Goal: Information Seeking & Learning: Learn about a topic

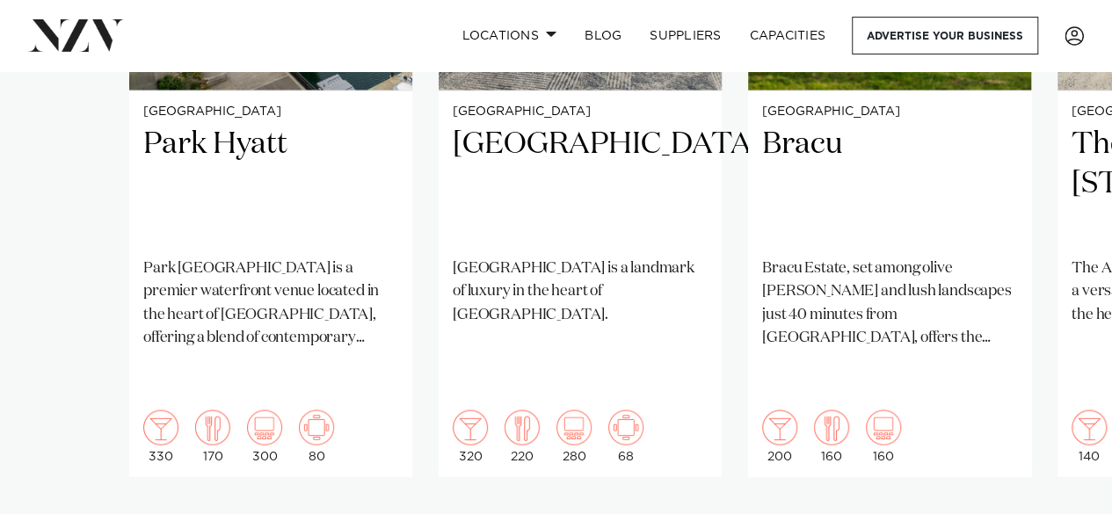
scroll to position [1571, 0]
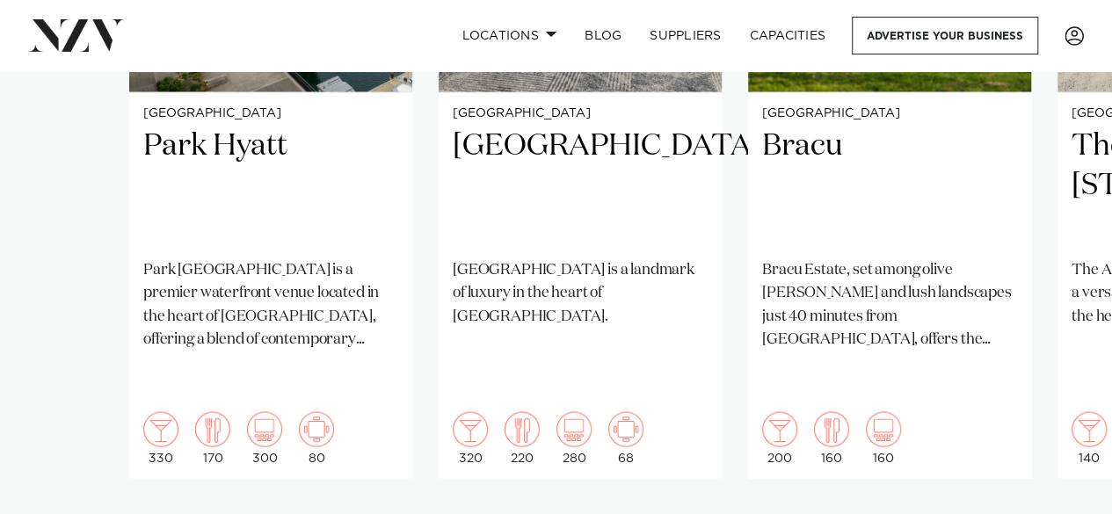
click at [1070, 464] on swiper-container "Auckland Park Hyatt Park Hyatt Auckland is a premier waterfront venue located i…" at bounding box center [556, 137] width 1112 height 851
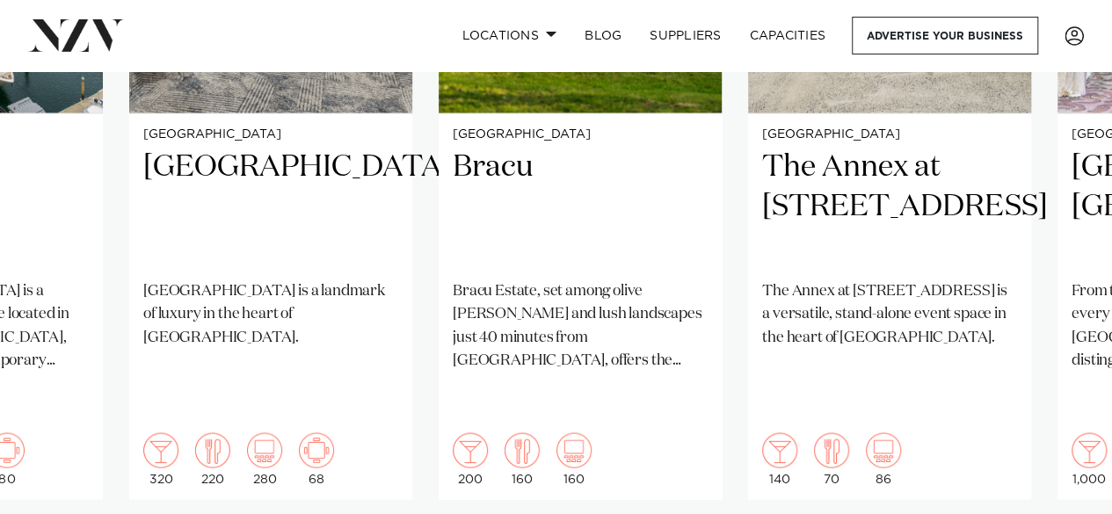
scroll to position [1585, 0]
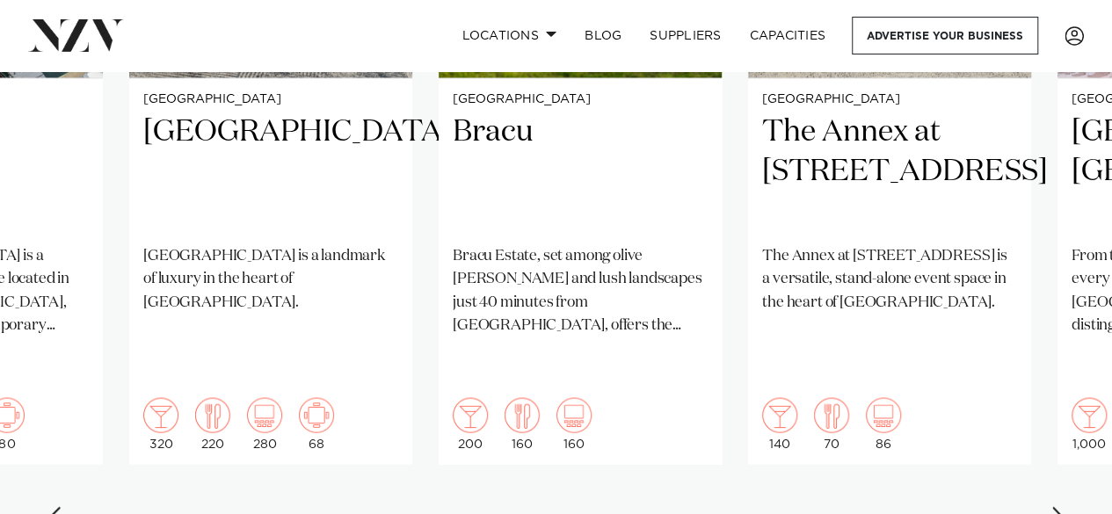
click at [1059, 506] on div "Next slide" at bounding box center [1059, 520] width 18 height 28
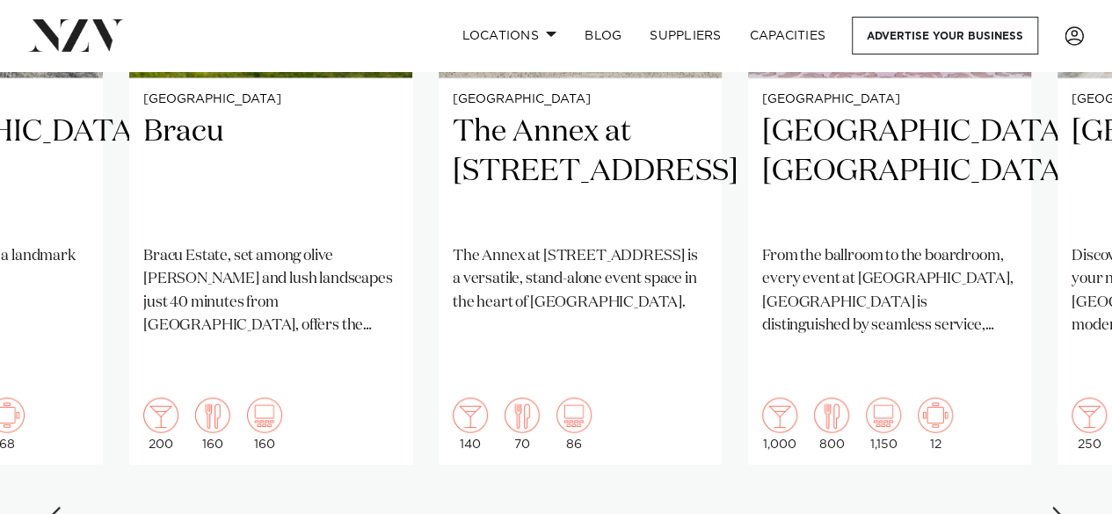
click at [1059, 506] on div "Next slide" at bounding box center [1059, 520] width 18 height 28
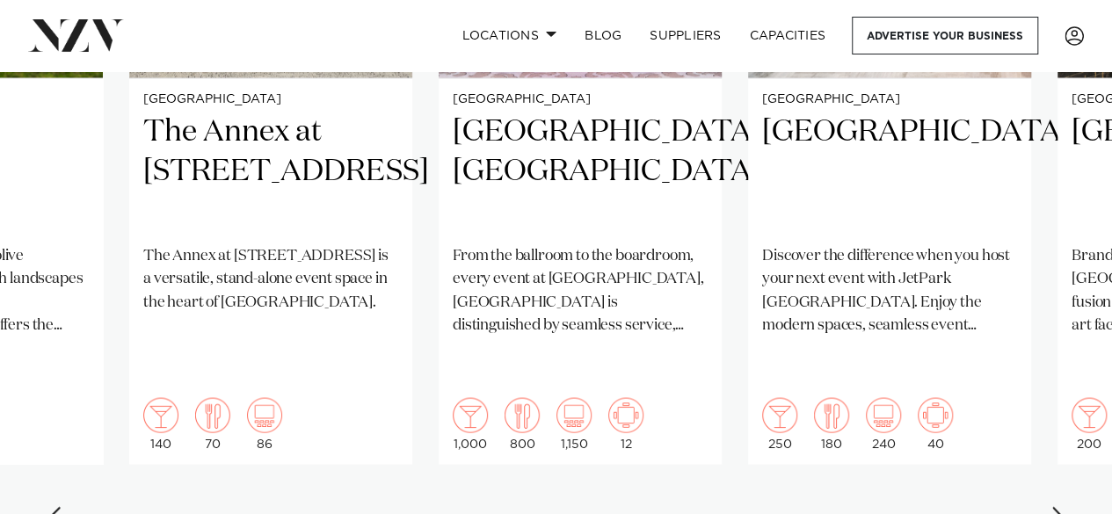
click at [1059, 506] on div "Next slide" at bounding box center [1059, 520] width 18 height 28
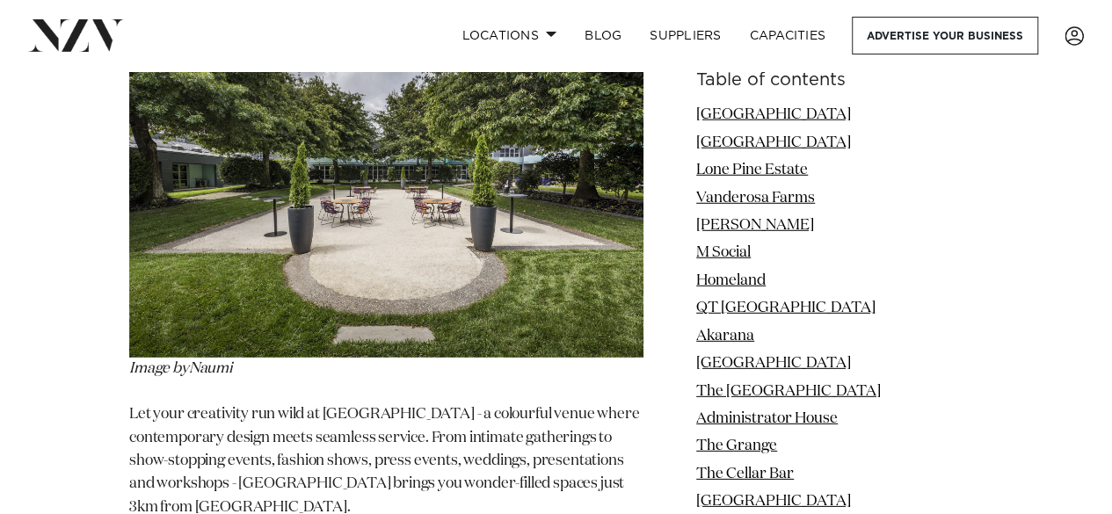
scroll to position [2360, 0]
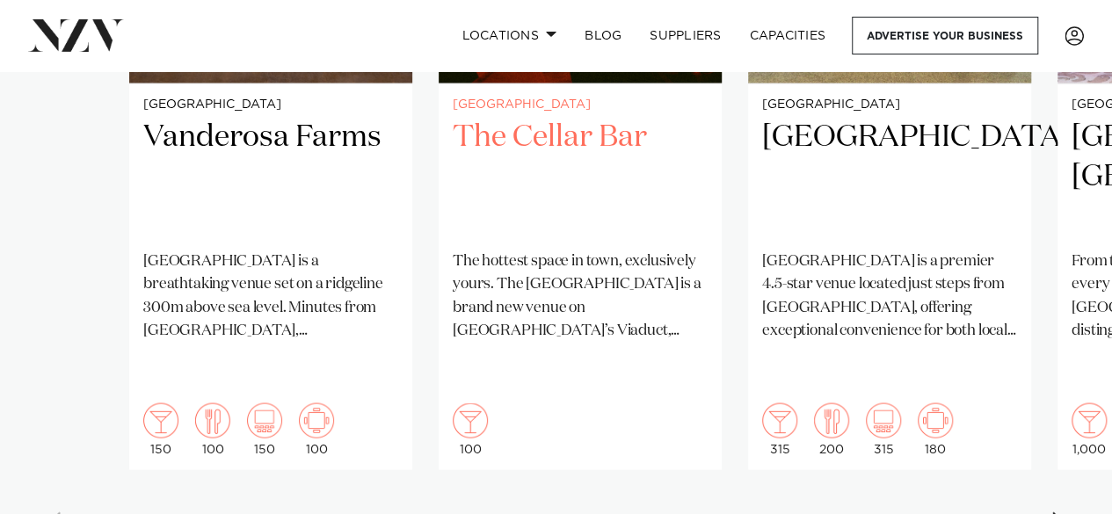
scroll to position [1578, 0]
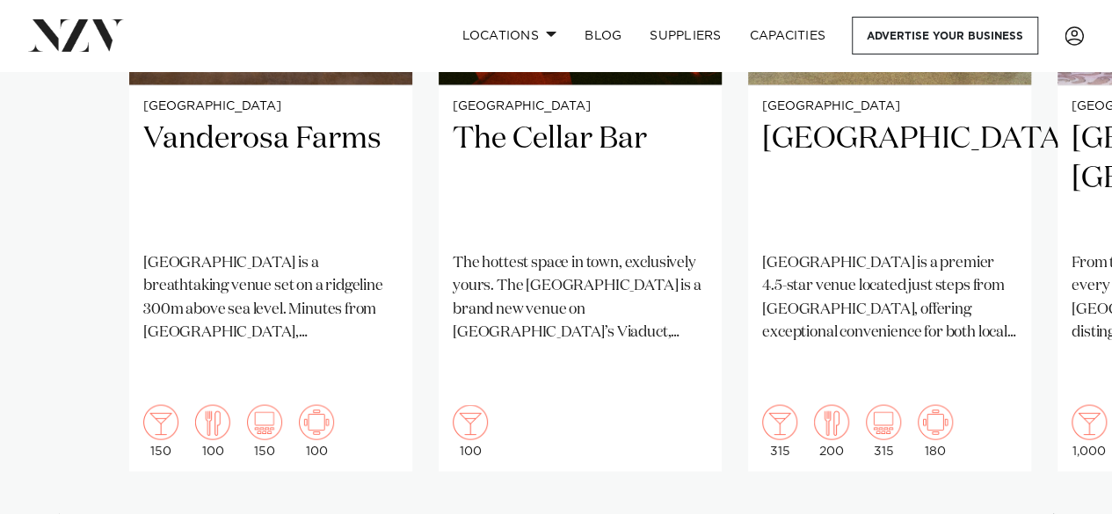
click at [1070, 462] on swiper-container "Auckland Vanderosa Farms Vanderosa Farms is a breathtaking venue set on a ridge…" at bounding box center [556, 130] width 1112 height 851
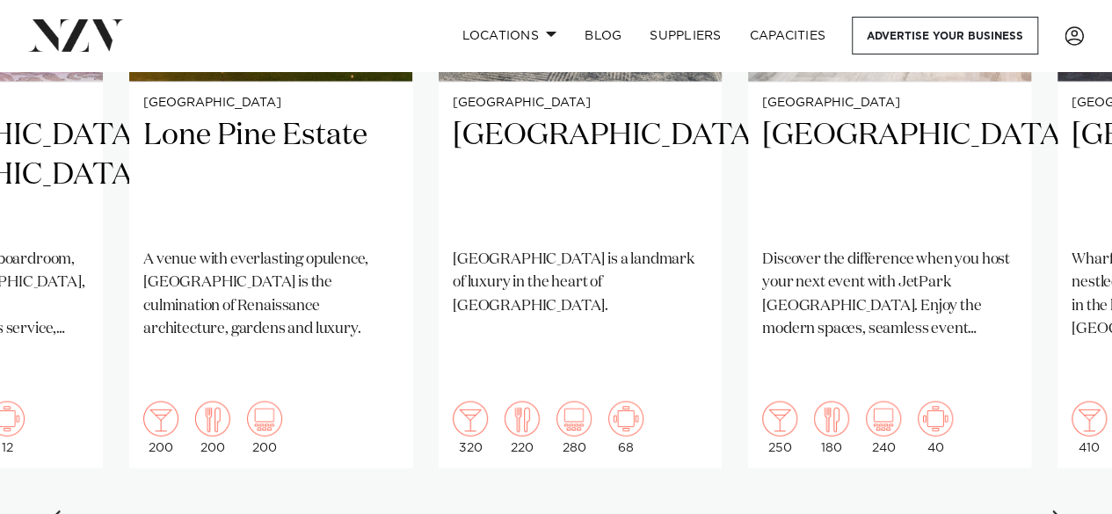
scroll to position [1583, 0]
click at [1060, 509] on div "Next slide" at bounding box center [1059, 523] width 18 height 28
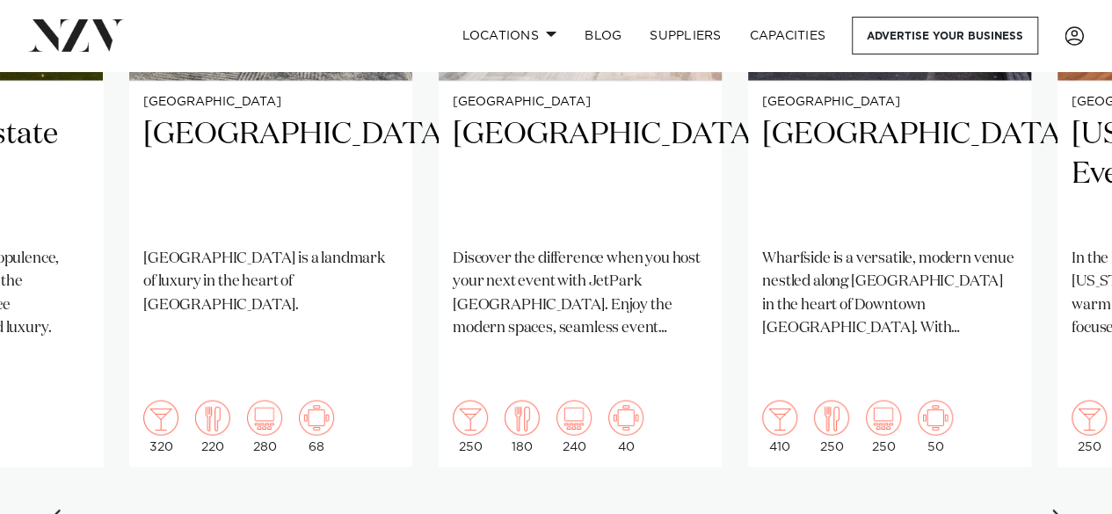
click at [1060, 509] on div "Next slide" at bounding box center [1059, 523] width 18 height 28
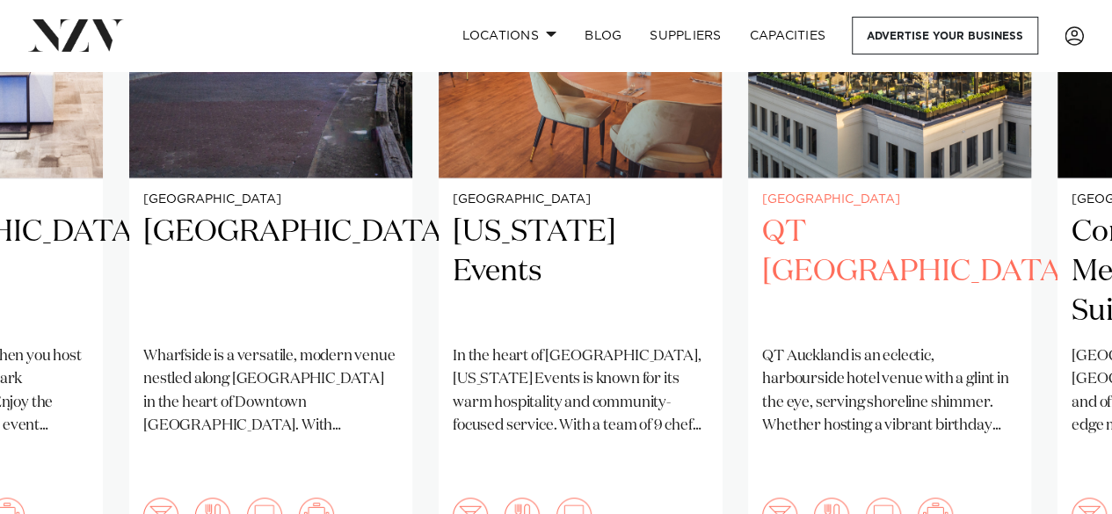
scroll to position [1559, 0]
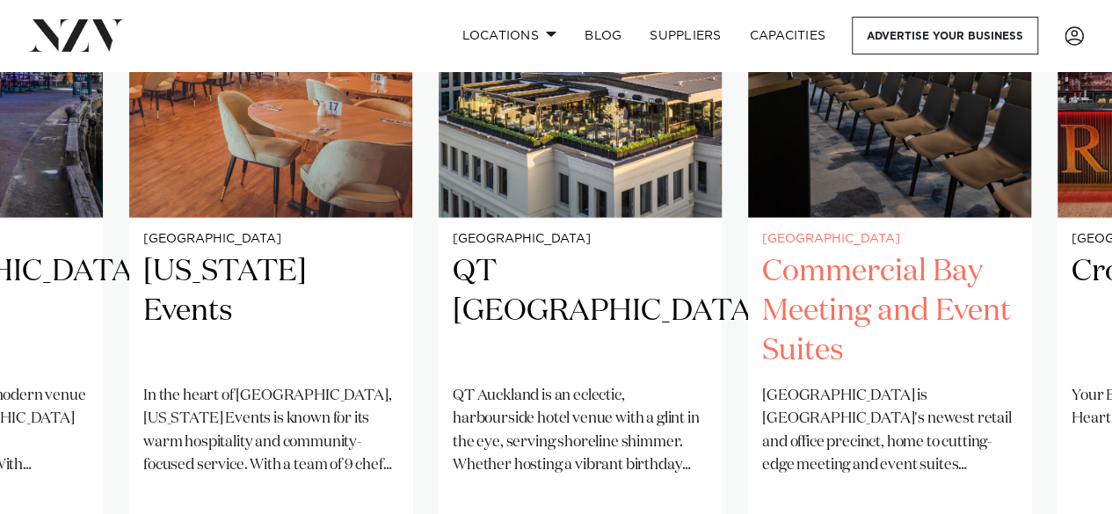
scroll to position [1675, 0]
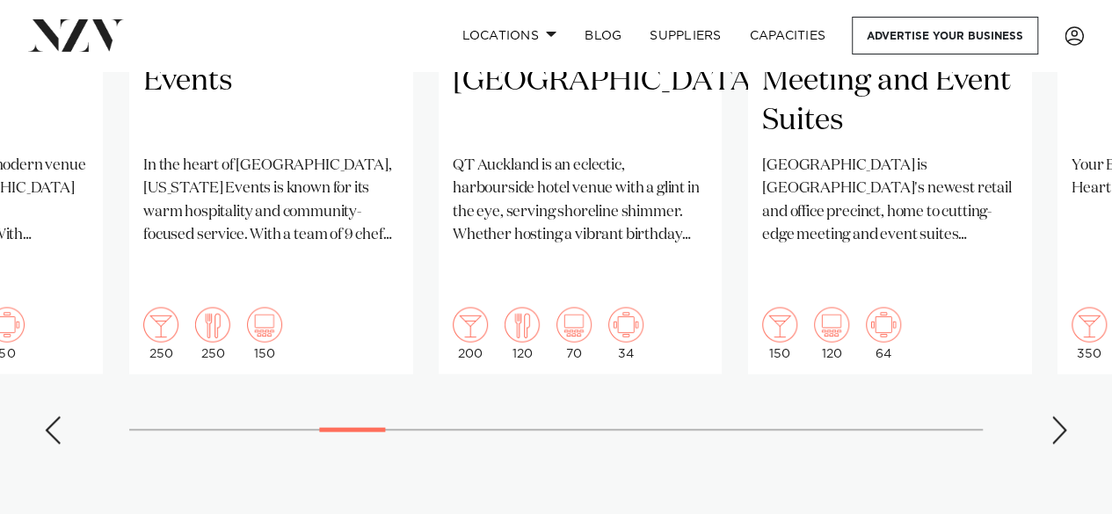
click at [1060, 417] on div "Next slide" at bounding box center [1059, 431] width 18 height 28
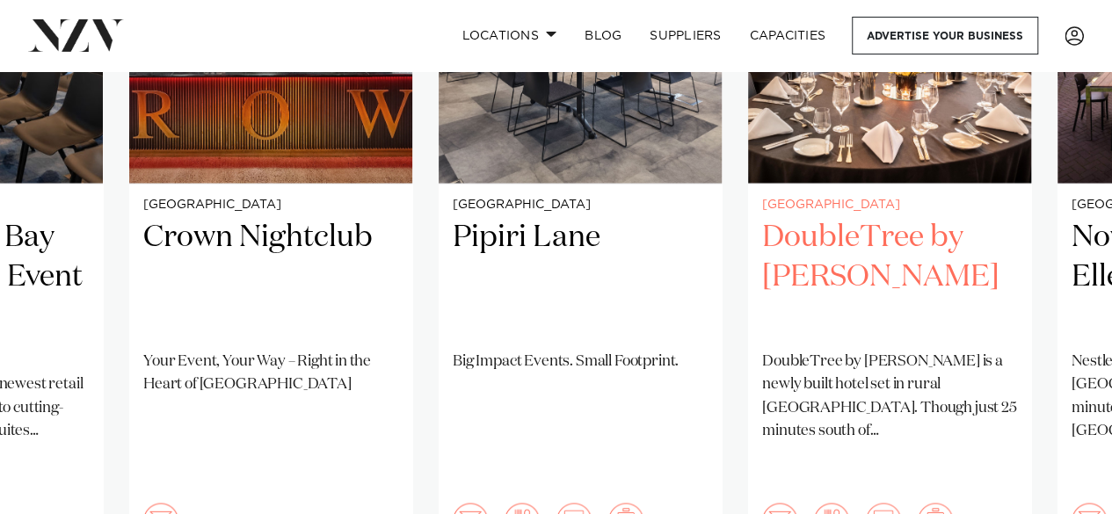
scroll to position [1563, 0]
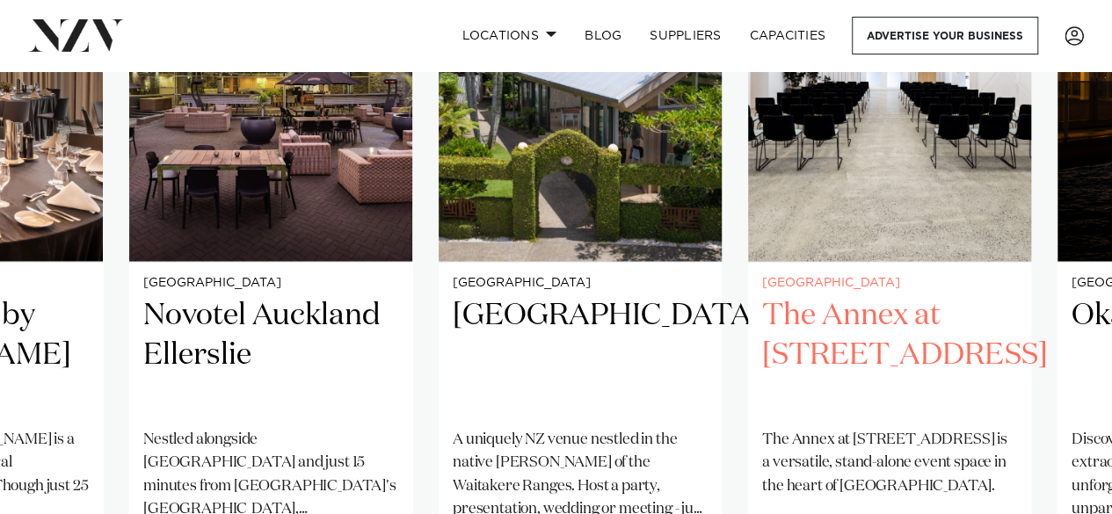
scroll to position [1560, 0]
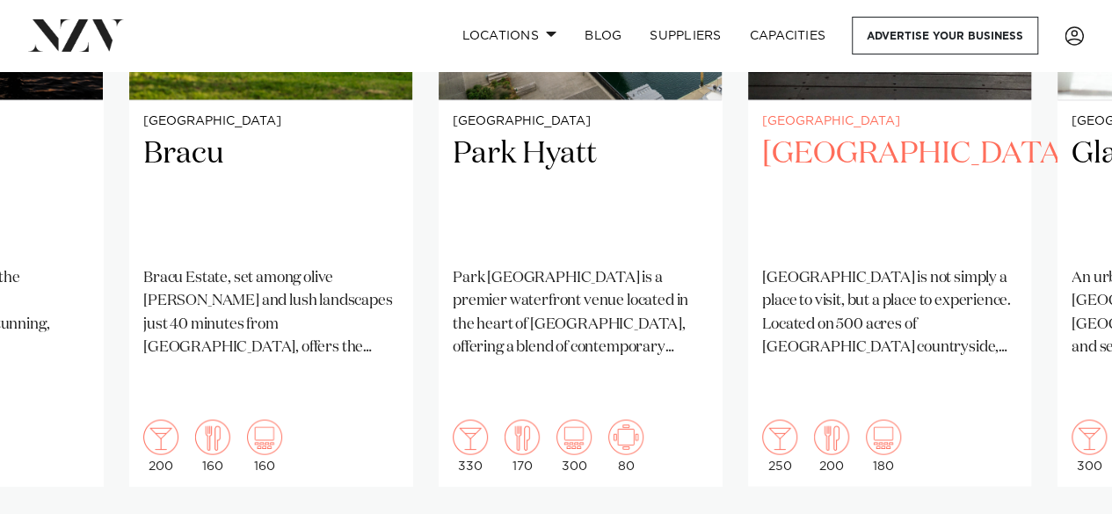
scroll to position [1564, 0]
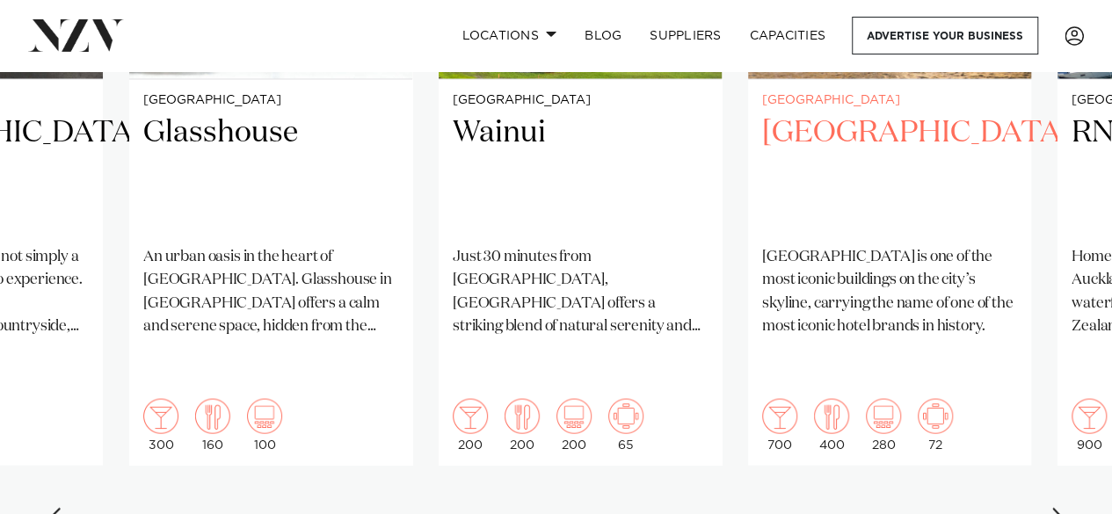
scroll to position [1585, 0]
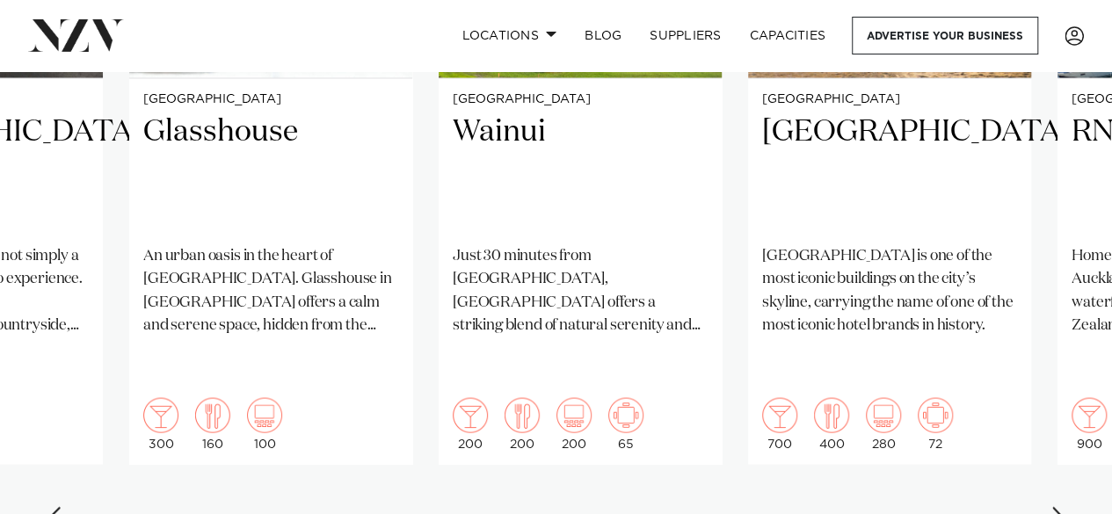
click at [1062, 506] on div "Next slide" at bounding box center [1059, 520] width 18 height 28
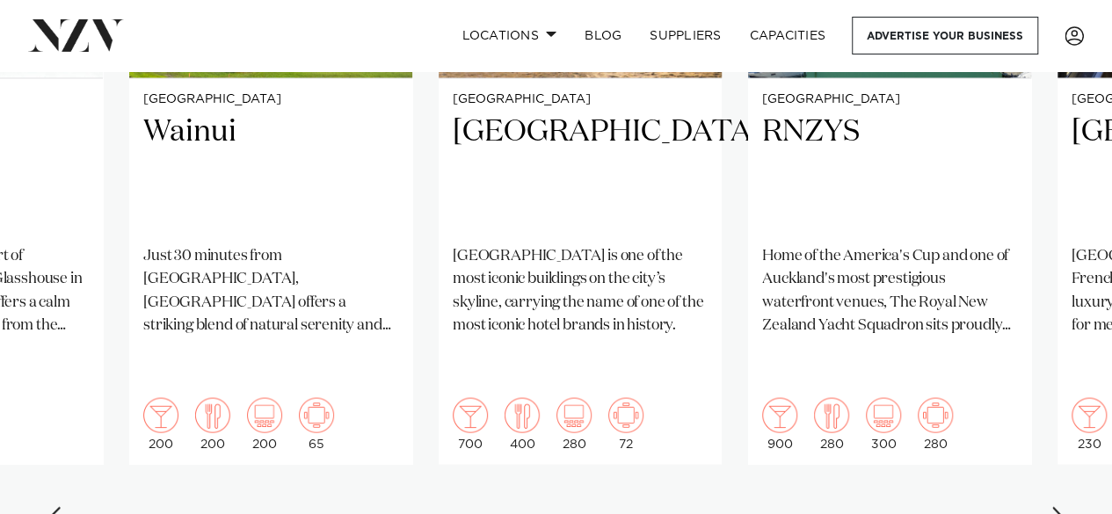
click at [1062, 506] on div "Next slide" at bounding box center [1059, 520] width 18 height 28
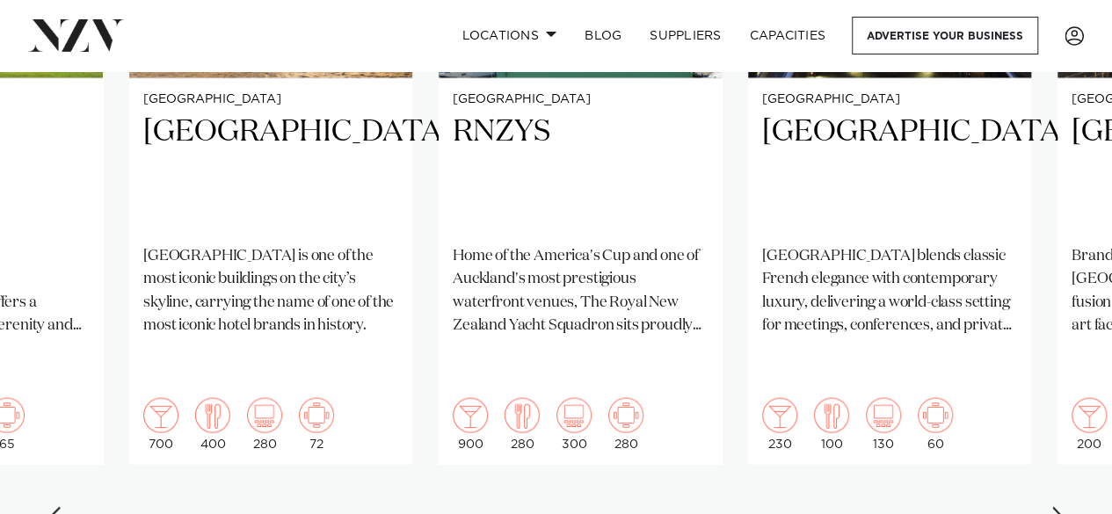
click at [1062, 506] on div "Next slide" at bounding box center [1059, 520] width 18 height 28
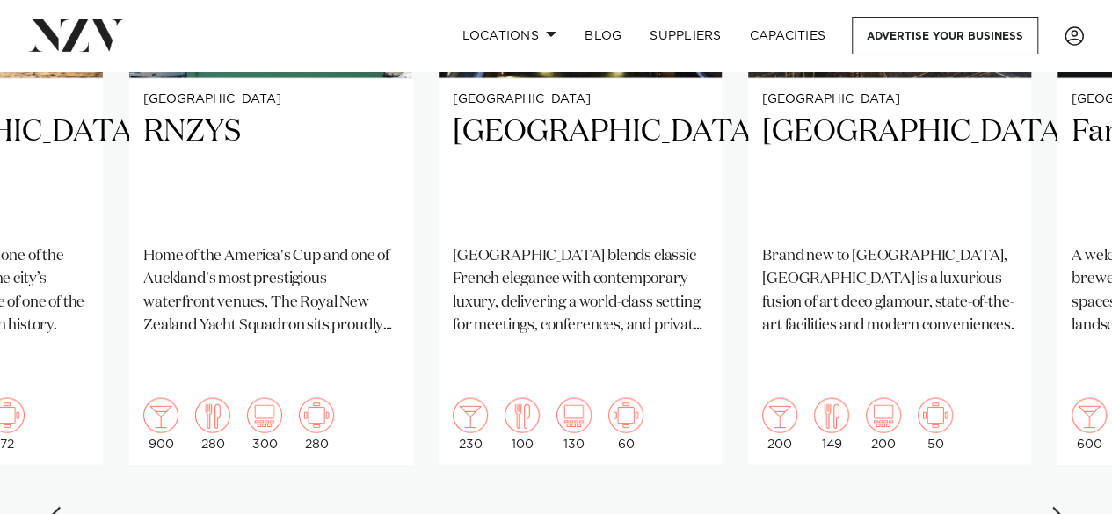
click at [1062, 506] on div "Next slide" at bounding box center [1059, 520] width 18 height 28
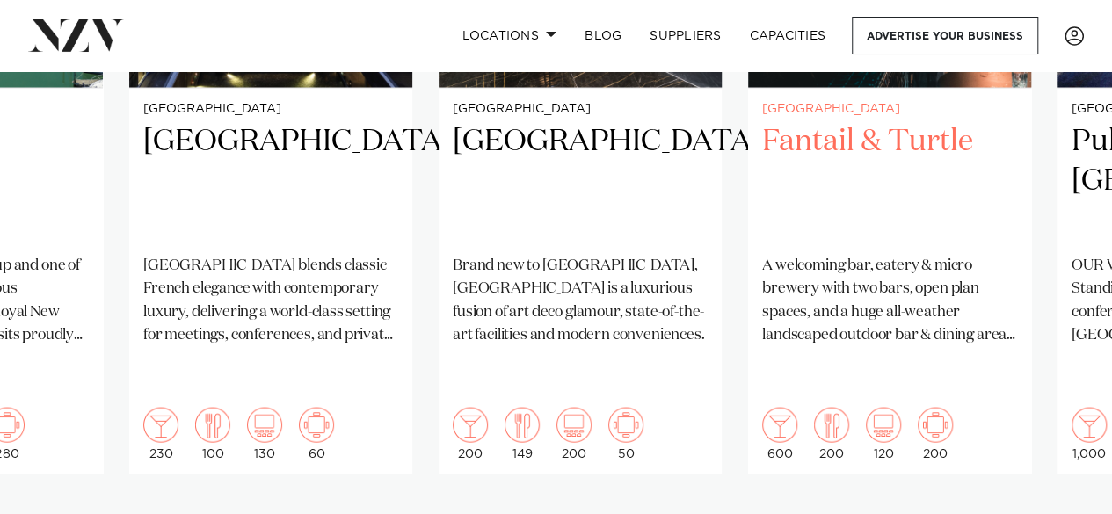
scroll to position [1577, 0]
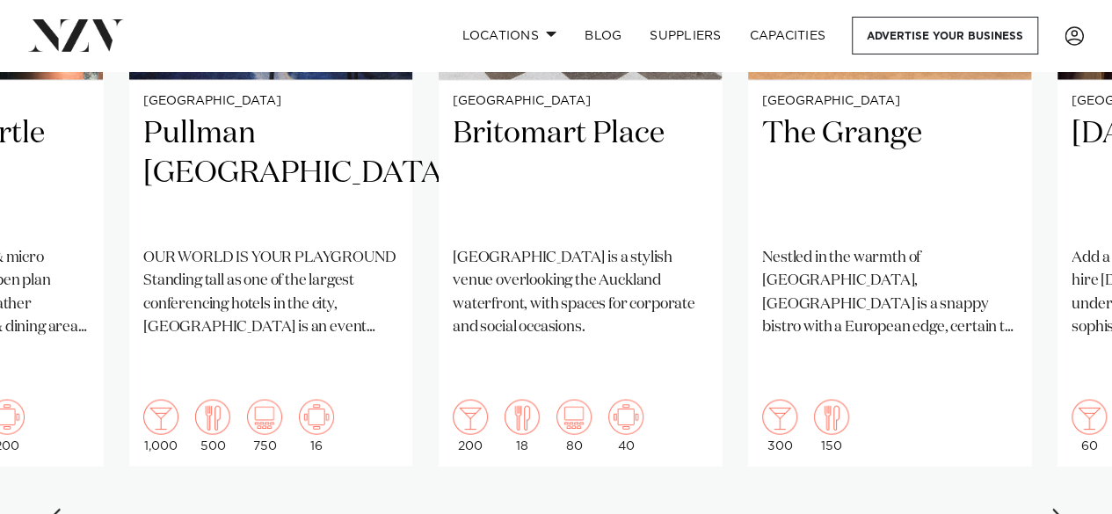
scroll to position [1584, 0]
click at [1063, 507] on div "Next slide" at bounding box center [1059, 521] width 18 height 28
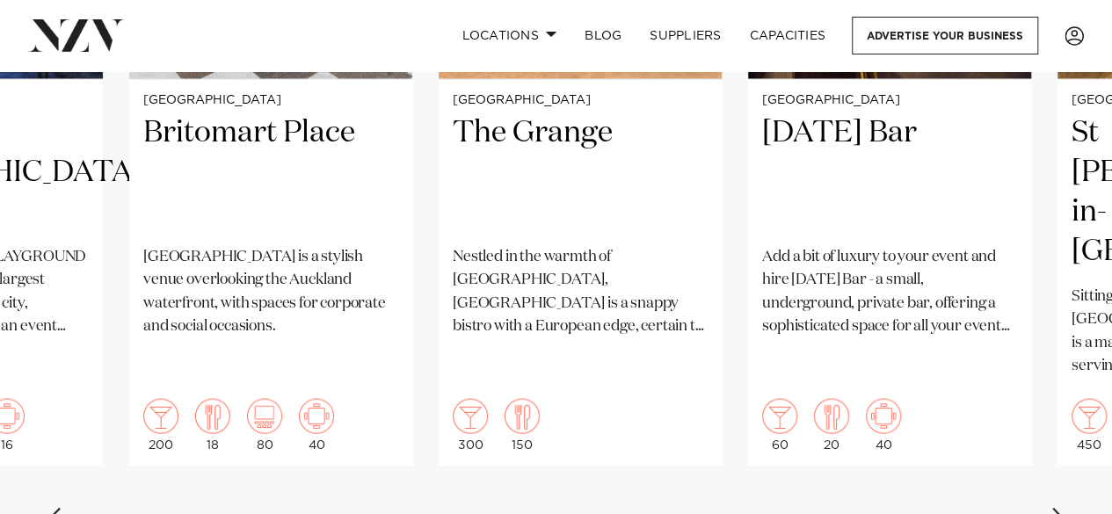
click at [1063, 507] on div "Next slide" at bounding box center [1059, 521] width 18 height 28
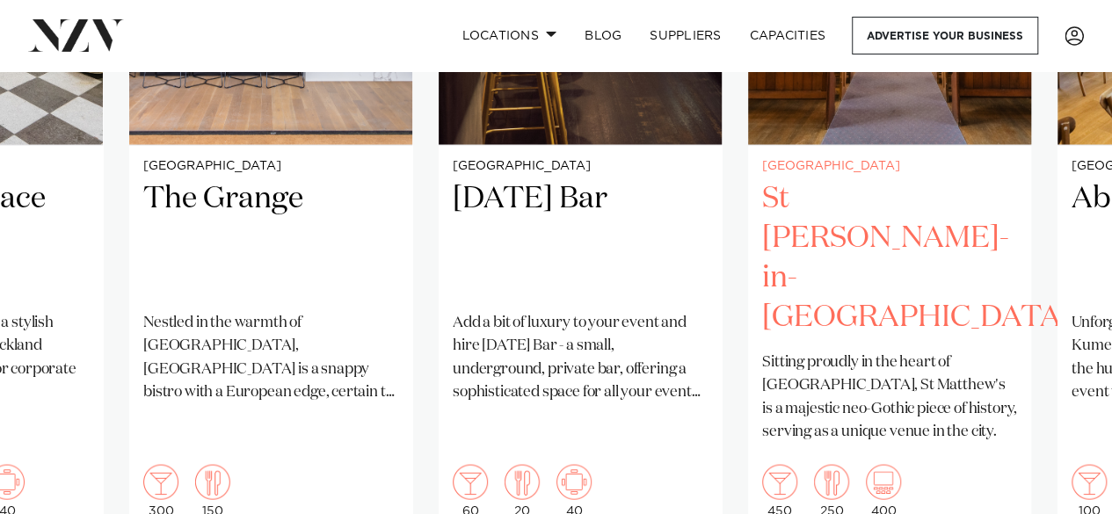
scroll to position [1527, 0]
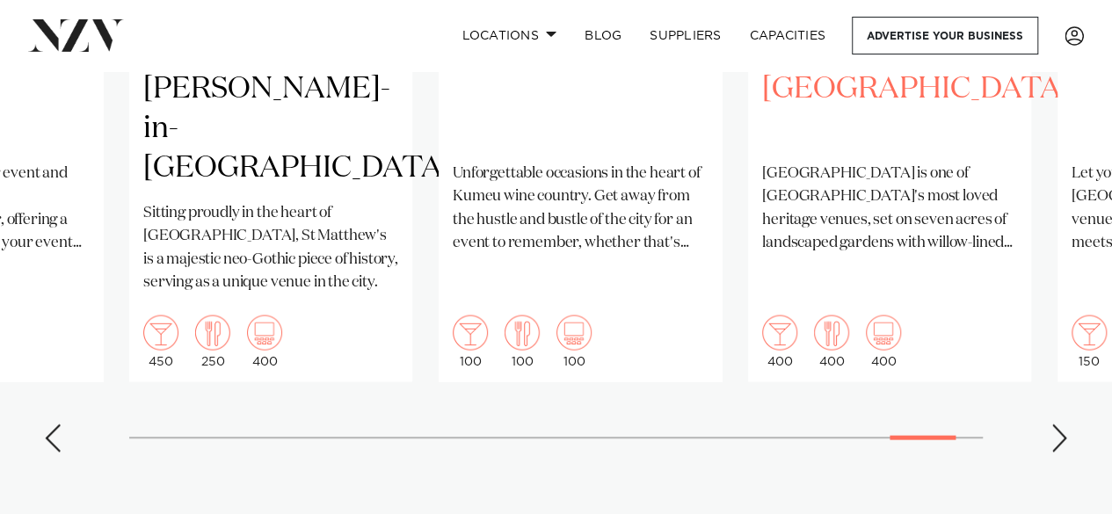
scroll to position [1672, 0]
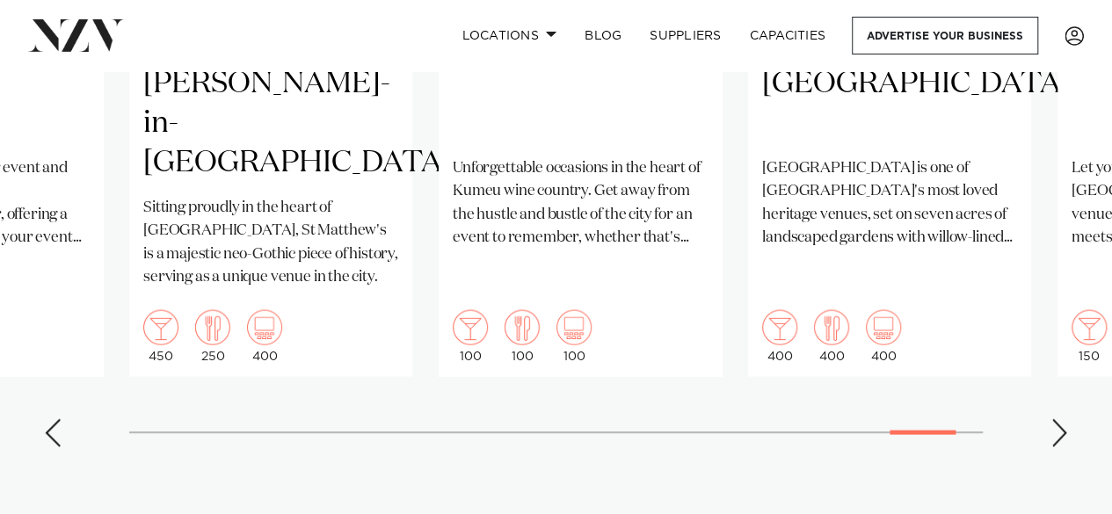
click at [1054, 419] on div "Next slide" at bounding box center [1059, 433] width 18 height 28
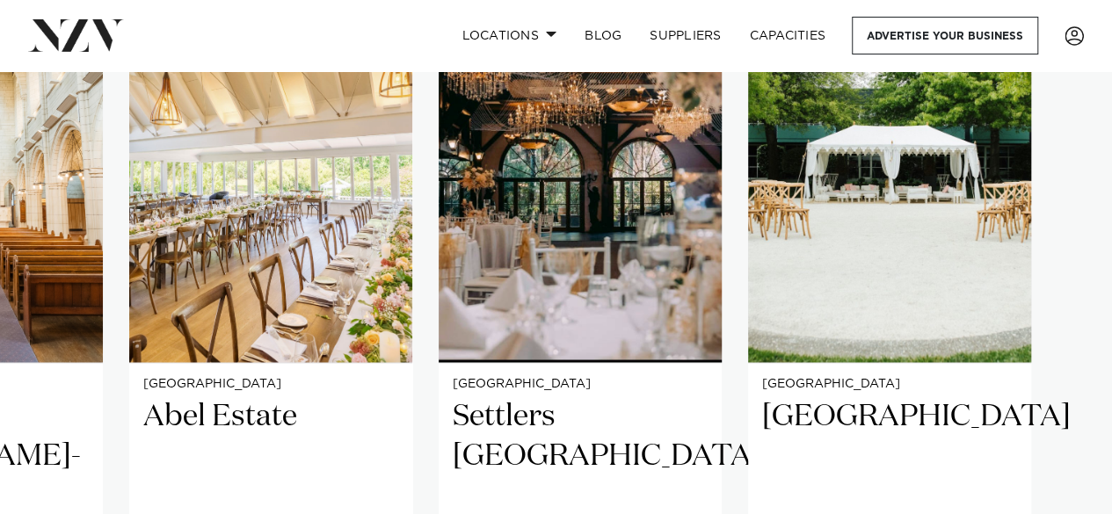
scroll to position [1300, 0]
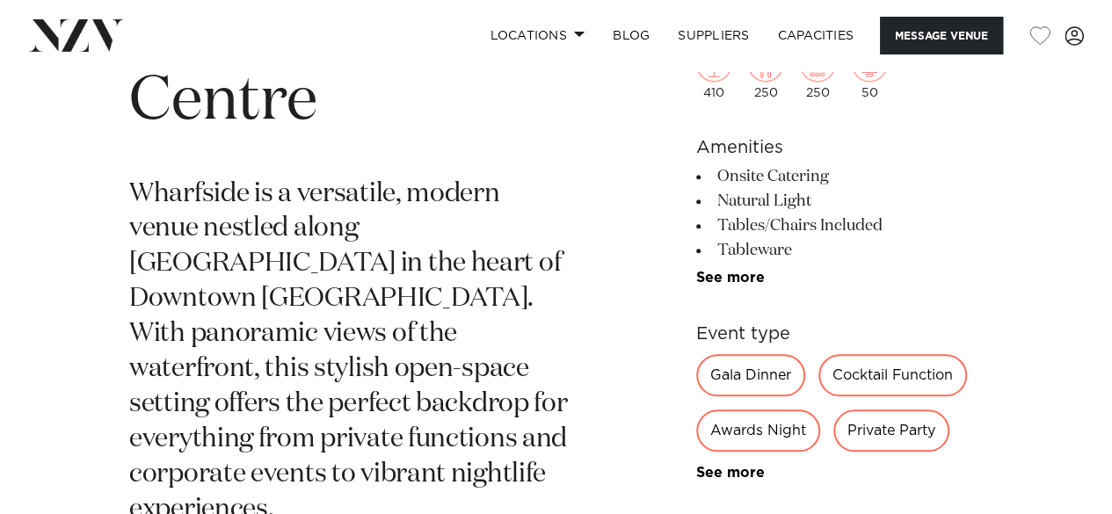
scroll to position [794, 0]
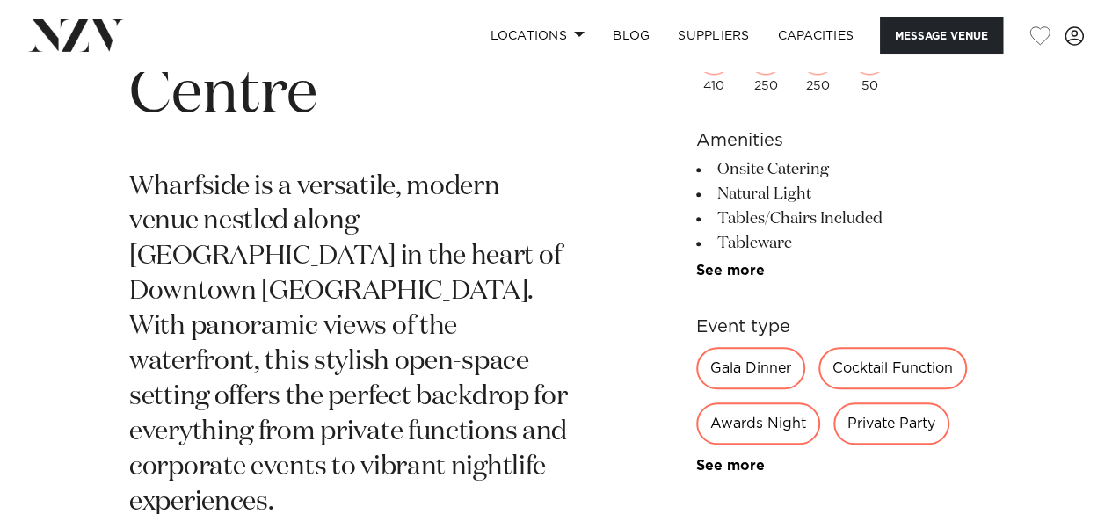
click at [912, 402] on div "Private Party" at bounding box center [891, 423] width 116 height 42
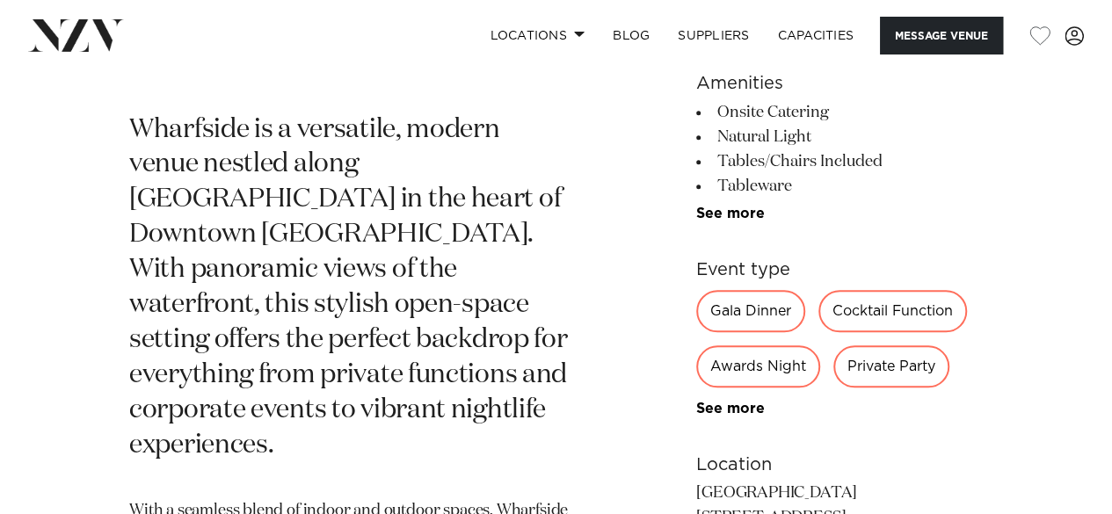
scroll to position [851, 0]
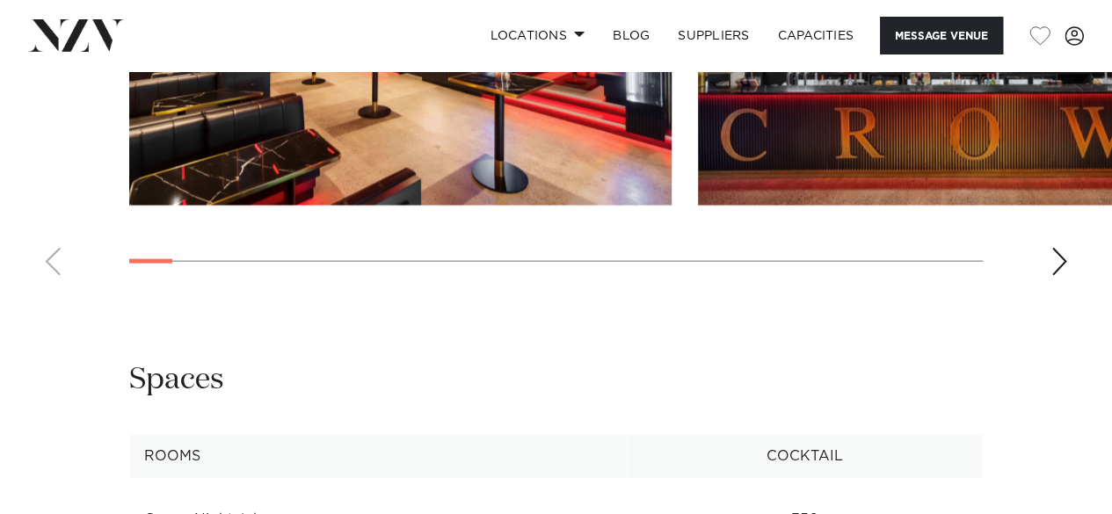
scroll to position [1792, 0]
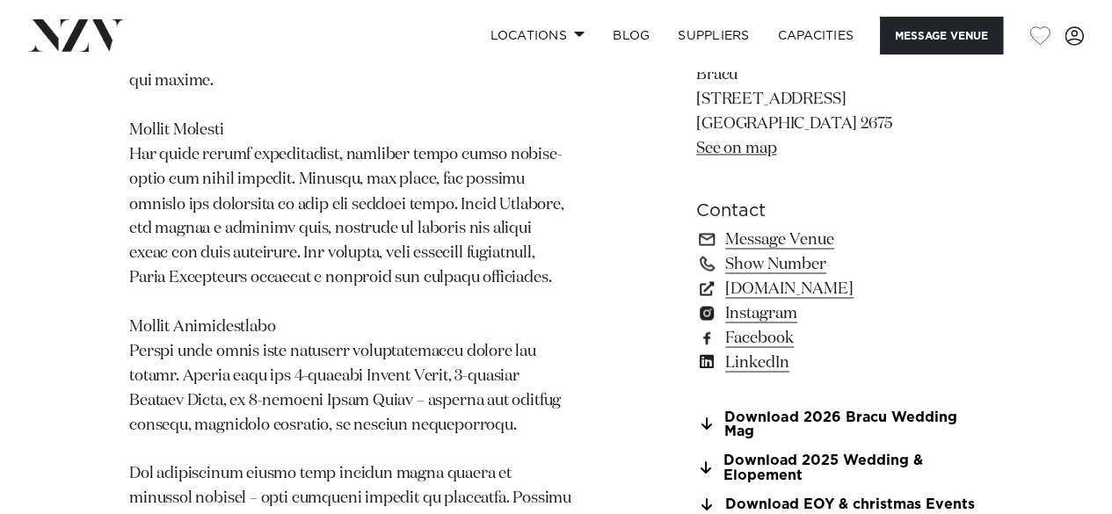
scroll to position [1475, 0]
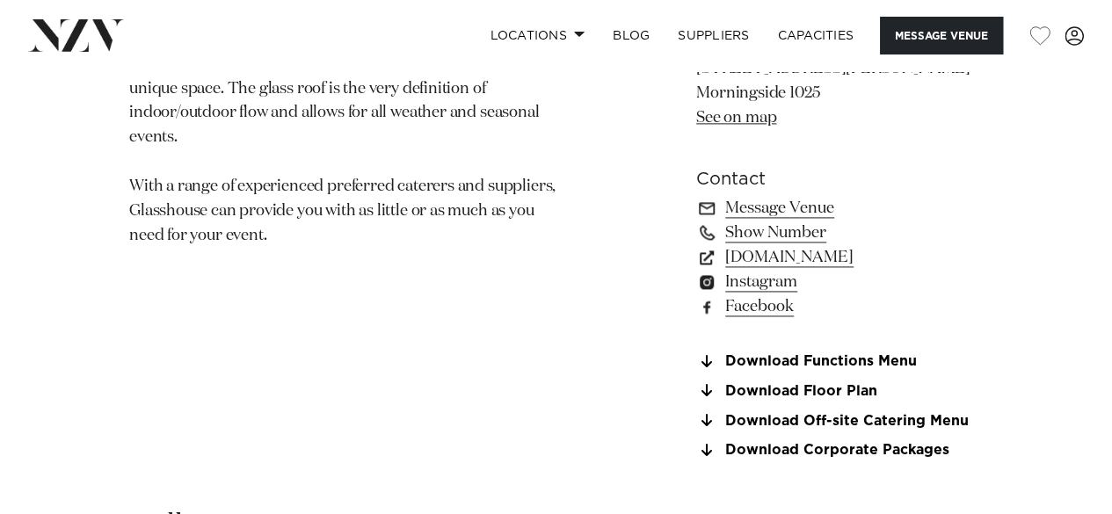
scroll to position [1166, 0]
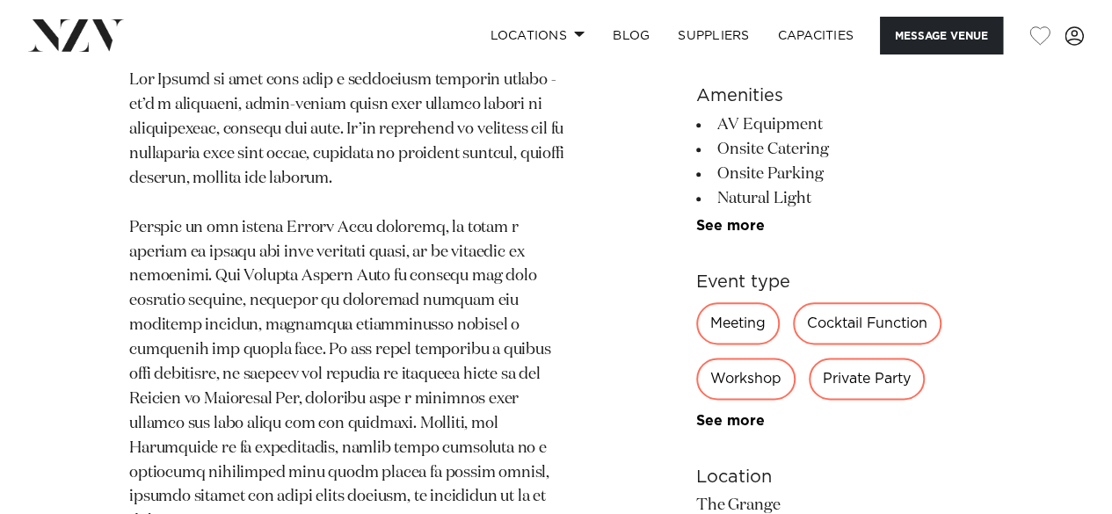
scroll to position [903, 0]
